Goal: Task Accomplishment & Management: Manage account settings

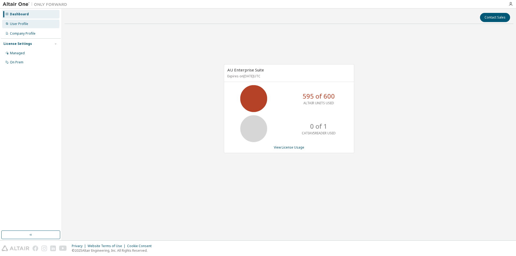
click at [21, 25] on div "User Profile" at bounding box center [19, 24] width 18 height 4
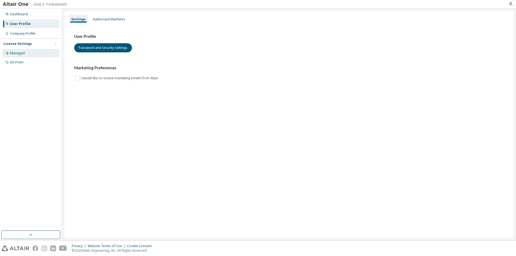
click at [23, 52] on div "Managed" at bounding box center [17, 53] width 15 height 4
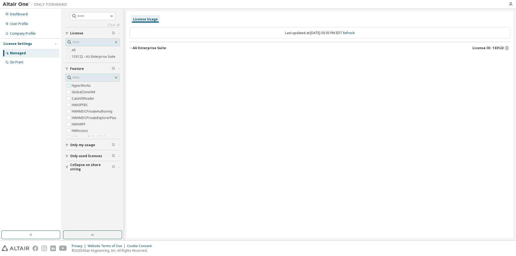
click at [81, 86] on label "HyperWorks" at bounding box center [82, 86] width 20 height 6
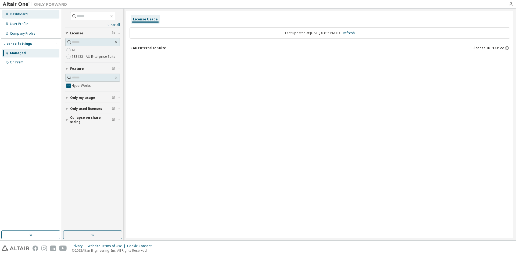
click at [18, 12] on div "Dashboard" at bounding box center [19, 14] width 18 height 4
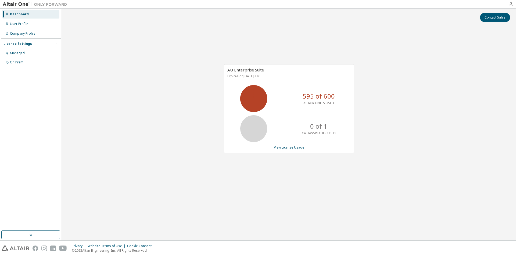
click at [12, 5] on img at bounding box center [36, 4] width 67 height 5
click at [15, 24] on div "User Profile" at bounding box center [19, 24] width 18 height 4
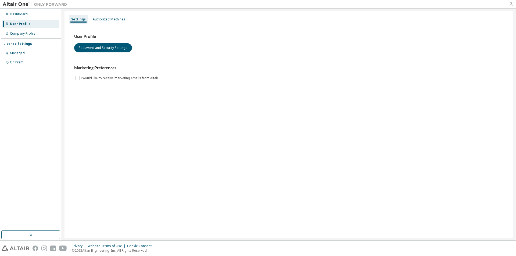
click at [509, 3] on icon "button" at bounding box center [511, 4] width 4 height 4
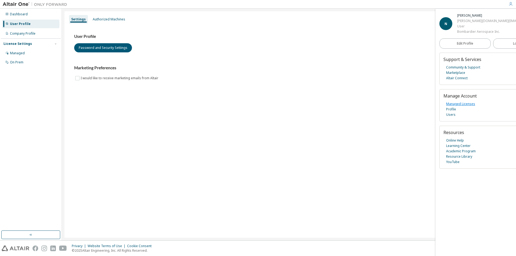
click at [463, 105] on link "Managed Licenses" at bounding box center [461, 103] width 29 height 5
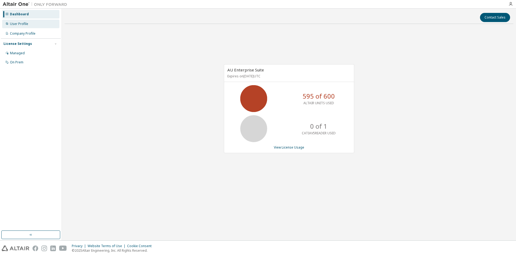
click at [18, 25] on div "User Profile" at bounding box center [19, 24] width 18 height 4
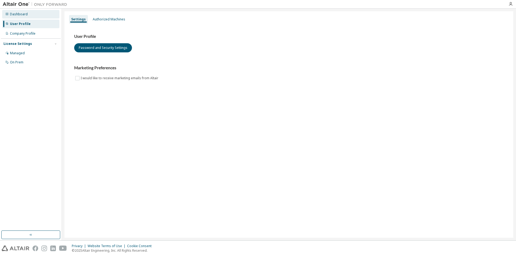
click at [20, 16] on div "Dashboard" at bounding box center [19, 14] width 18 height 4
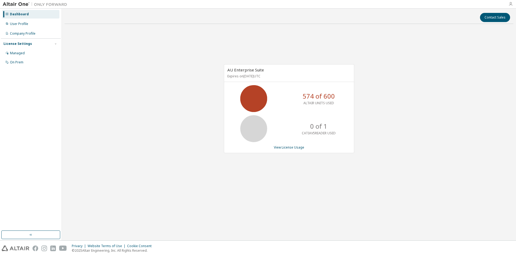
click at [510, 4] on icon "button" at bounding box center [511, 4] width 4 height 4
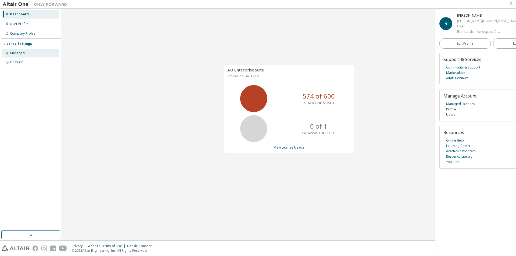
click at [19, 51] on div "Managed" at bounding box center [17, 53] width 15 height 4
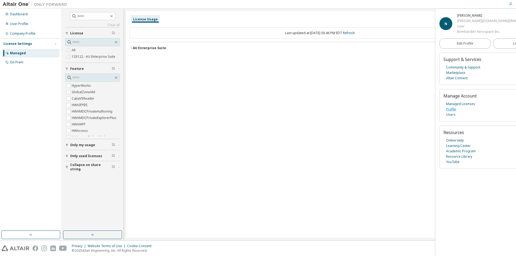
click at [454, 109] on link "Profile" at bounding box center [452, 109] width 10 height 5
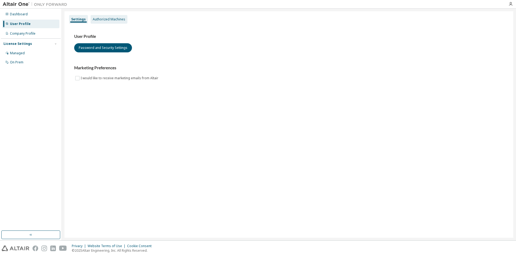
click at [114, 18] on div "Authorized Machines" at bounding box center [109, 19] width 33 height 4
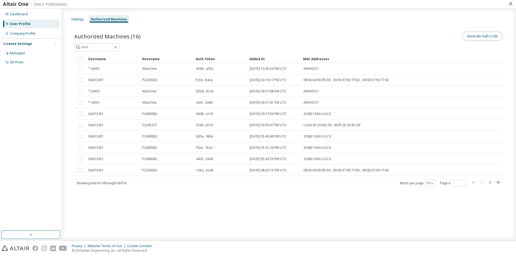
click at [479, 37] on button "Generate Auth Code" at bounding box center [483, 36] width 40 height 9
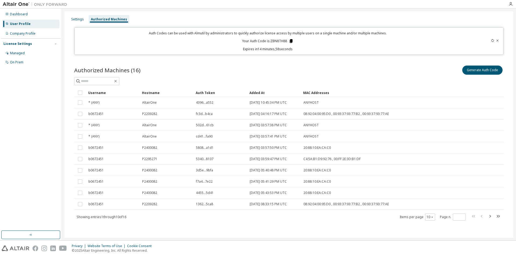
click at [290, 41] on icon at bounding box center [291, 41] width 3 height 4
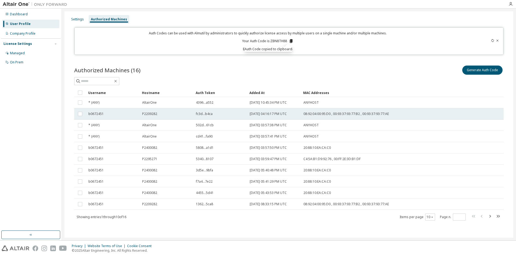
click at [188, 113] on div "P2209282" at bounding box center [166, 114] width 49 height 4
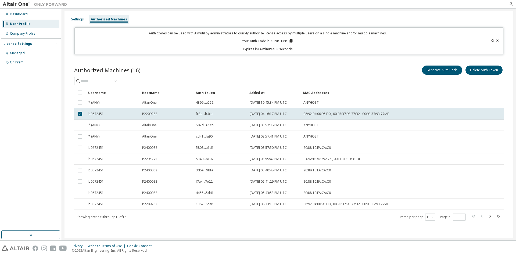
click at [262, 148] on span "2024-08-29 03:57:50 PM UTC" at bounding box center [268, 148] width 37 height 4
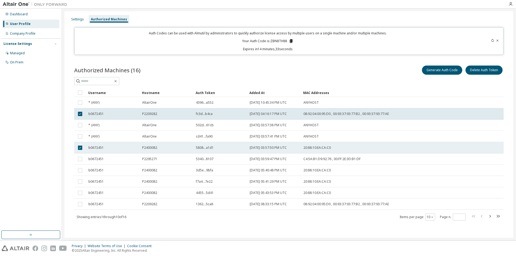
click at [263, 149] on span "2024-08-29 03:57:50 PM UTC" at bounding box center [268, 148] width 37 height 4
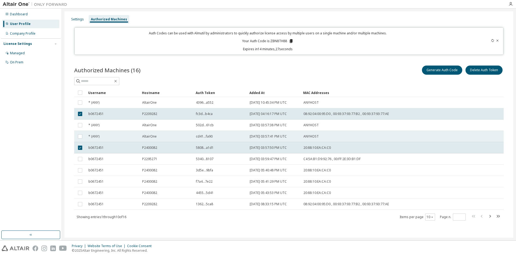
scroll to position [0, 0]
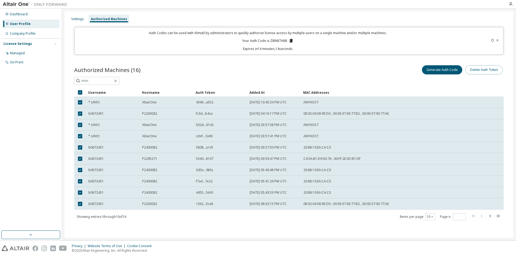
click at [477, 70] on button "Delete Auth Token" at bounding box center [484, 69] width 37 height 9
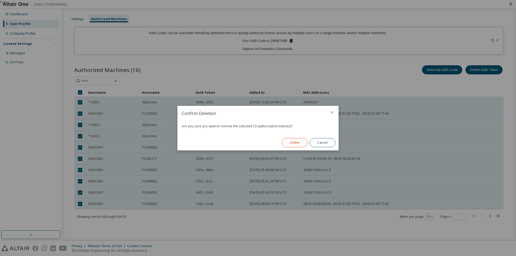
click at [298, 143] on button "Delete" at bounding box center [295, 142] width 26 height 9
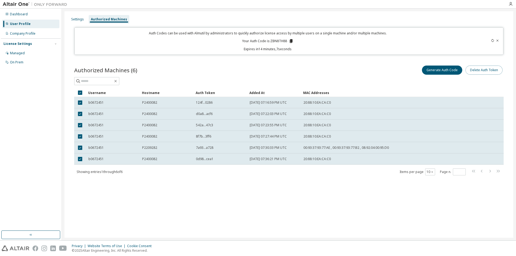
click at [478, 70] on button "Delete Auth Token" at bounding box center [484, 70] width 37 height 9
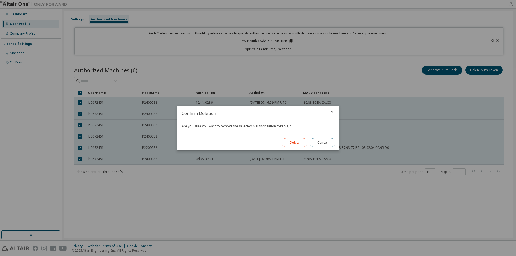
click at [300, 142] on button "Delete" at bounding box center [295, 142] width 26 height 9
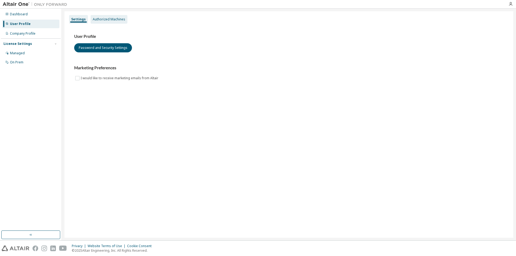
click at [106, 20] on div "Authorized Machines" at bounding box center [109, 19] width 33 height 4
